Goal: Obtain resource: Obtain resource

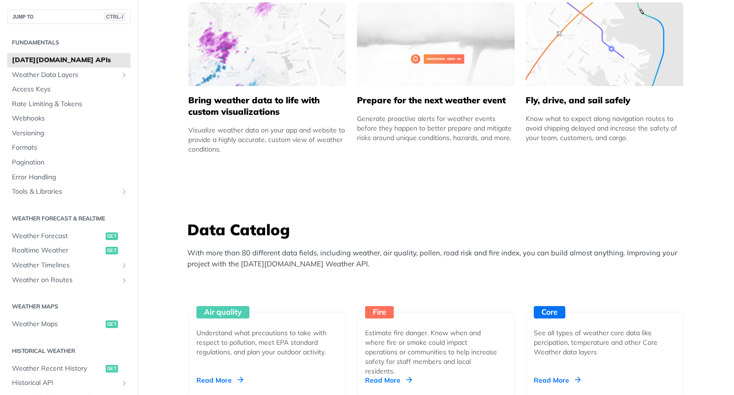
scroll to position [574, 0]
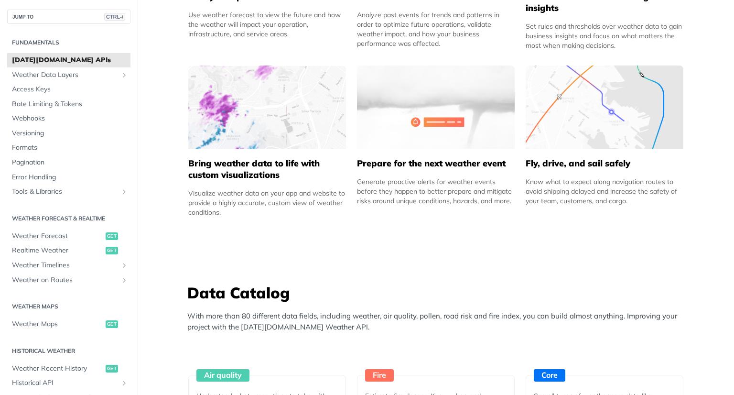
click at [267, 158] on h5 "Bring weather data to life with custom visualizations" at bounding box center [267, 169] width 158 height 23
click at [265, 161] on h5 "Bring weather data to life with custom visualizations" at bounding box center [267, 169] width 158 height 23
click at [265, 197] on div "Visualize weather data on your app and website to provide a highly accurate, cu…" at bounding box center [267, 202] width 158 height 29
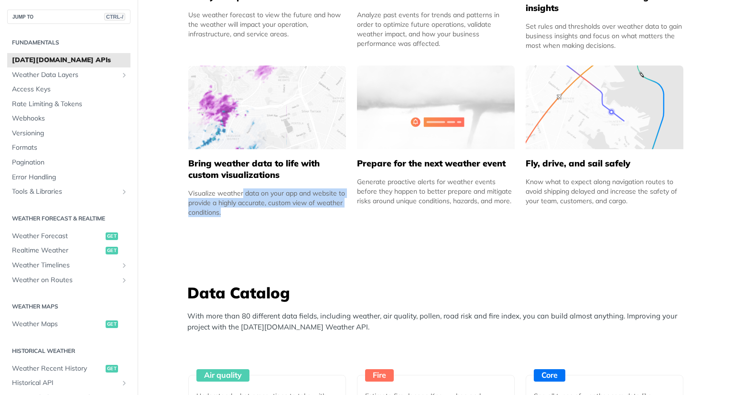
click at [265, 197] on div "Visualize weather data on your app and website to provide a highly accurate, cu…" at bounding box center [267, 202] width 158 height 29
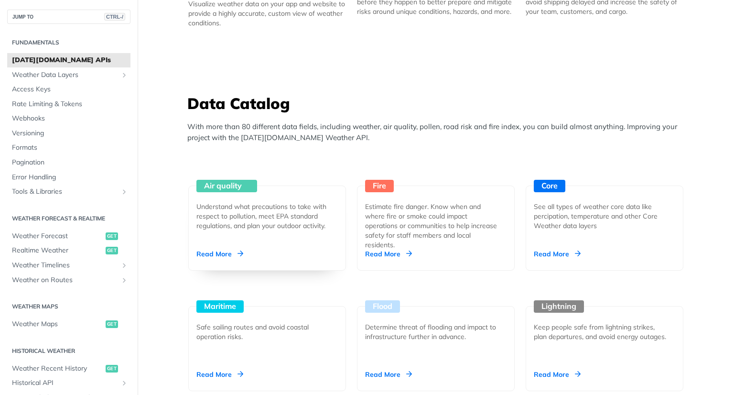
scroll to position [765, 0]
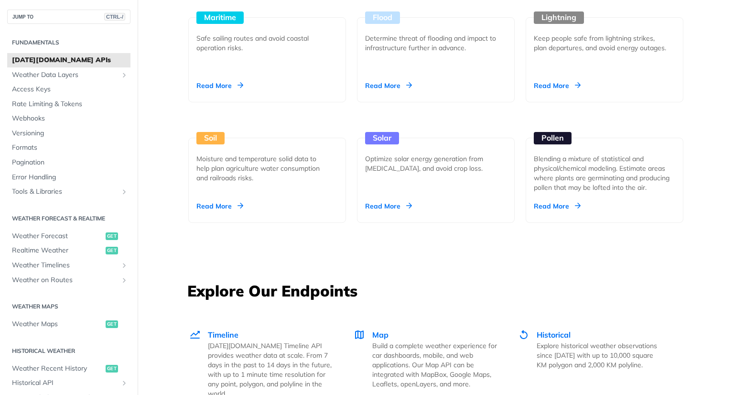
scroll to position [861, 0]
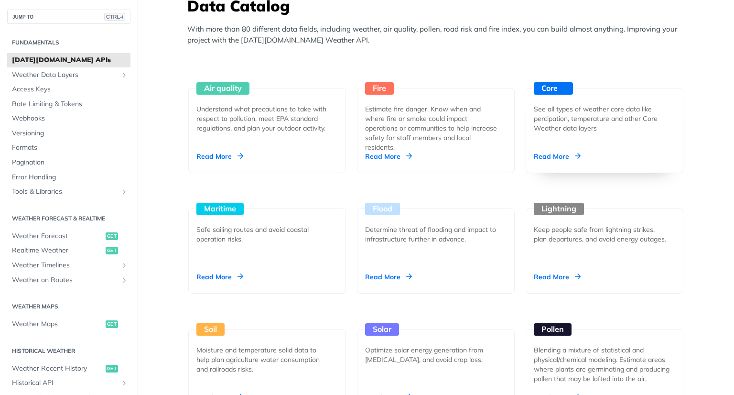
click at [557, 131] on div "See all types of weather core data like percipation, temperature and other Core…" at bounding box center [601, 118] width 134 height 29
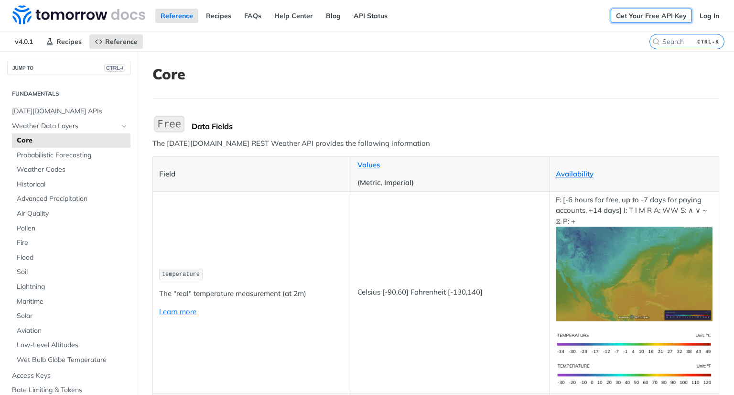
click at [664, 16] on link "Get Your Free API Key" at bounding box center [651, 16] width 81 height 14
